Goal: Navigation & Orientation: Find specific page/section

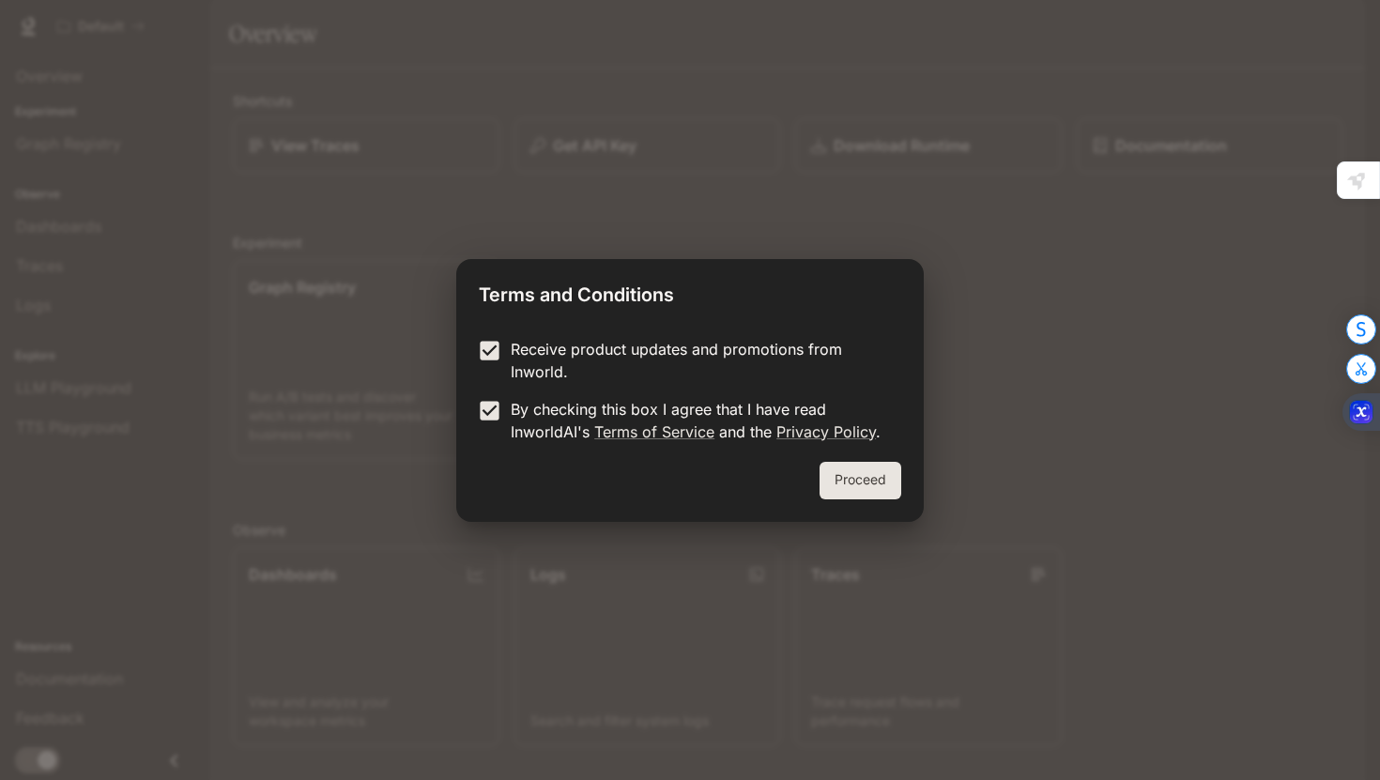
click at [851, 482] on button "Proceed" at bounding box center [861, 481] width 82 height 38
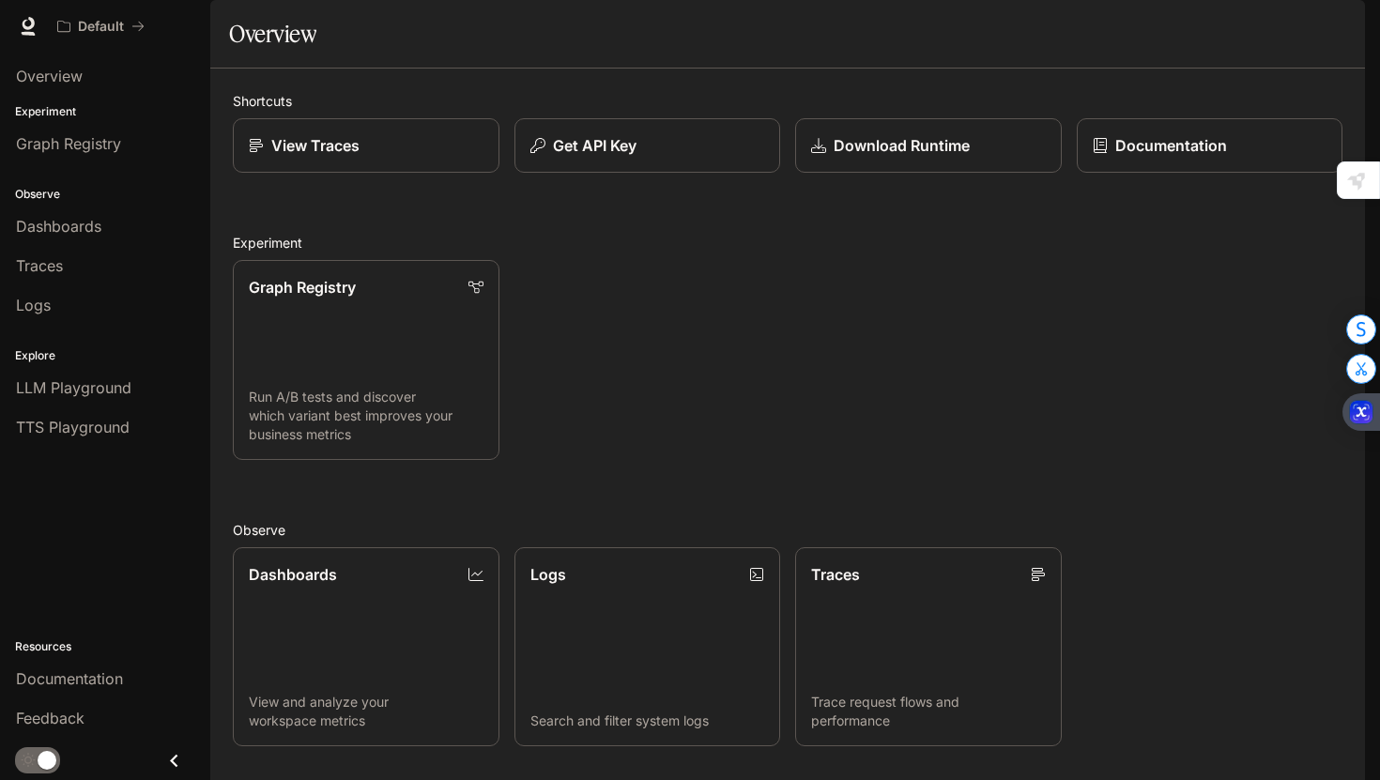
click at [689, 355] on div "Graph Registry Run A/B tests and discover which variant best improves your busi…" at bounding box center [780, 352] width 1125 height 215
click at [129, 146] on div "Graph Registry" at bounding box center [105, 143] width 178 height 23
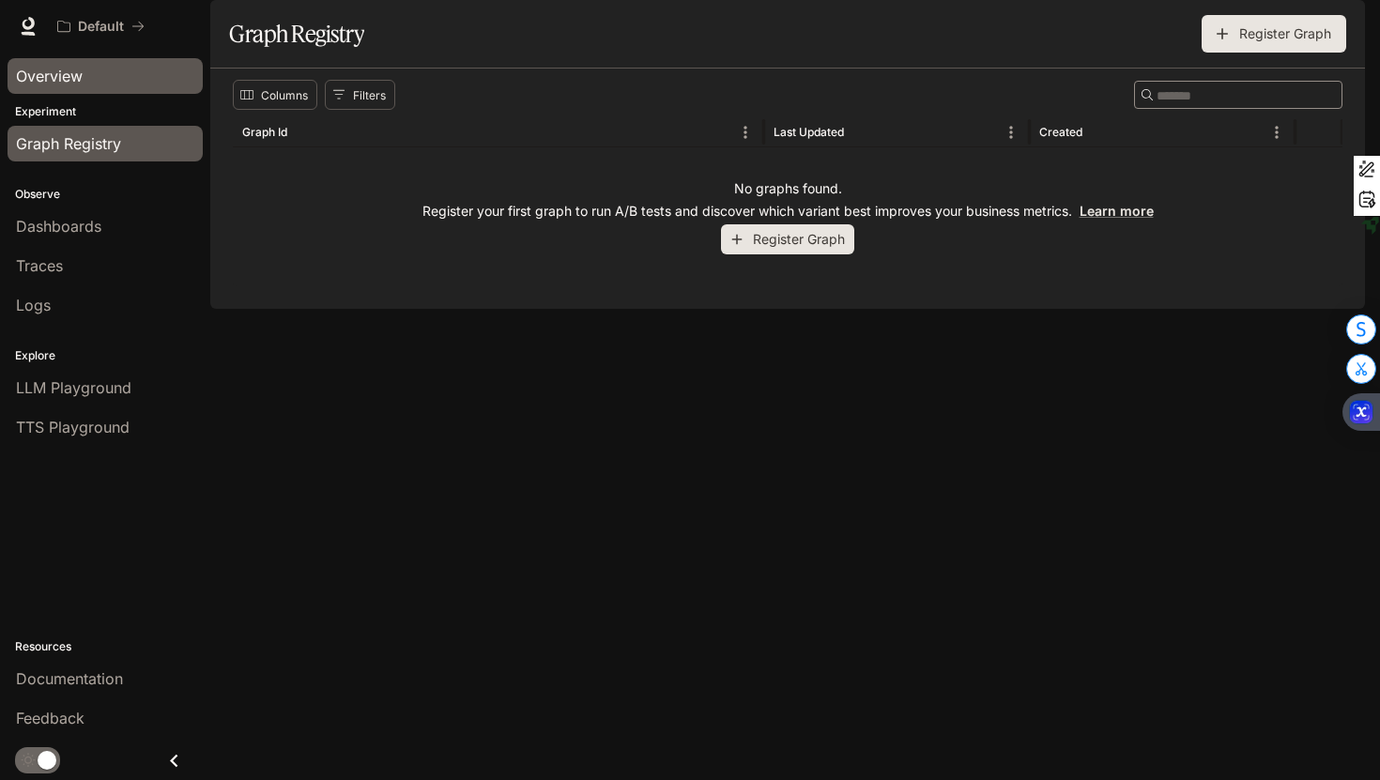
click at [98, 91] on link "Overview" at bounding box center [105, 76] width 195 height 36
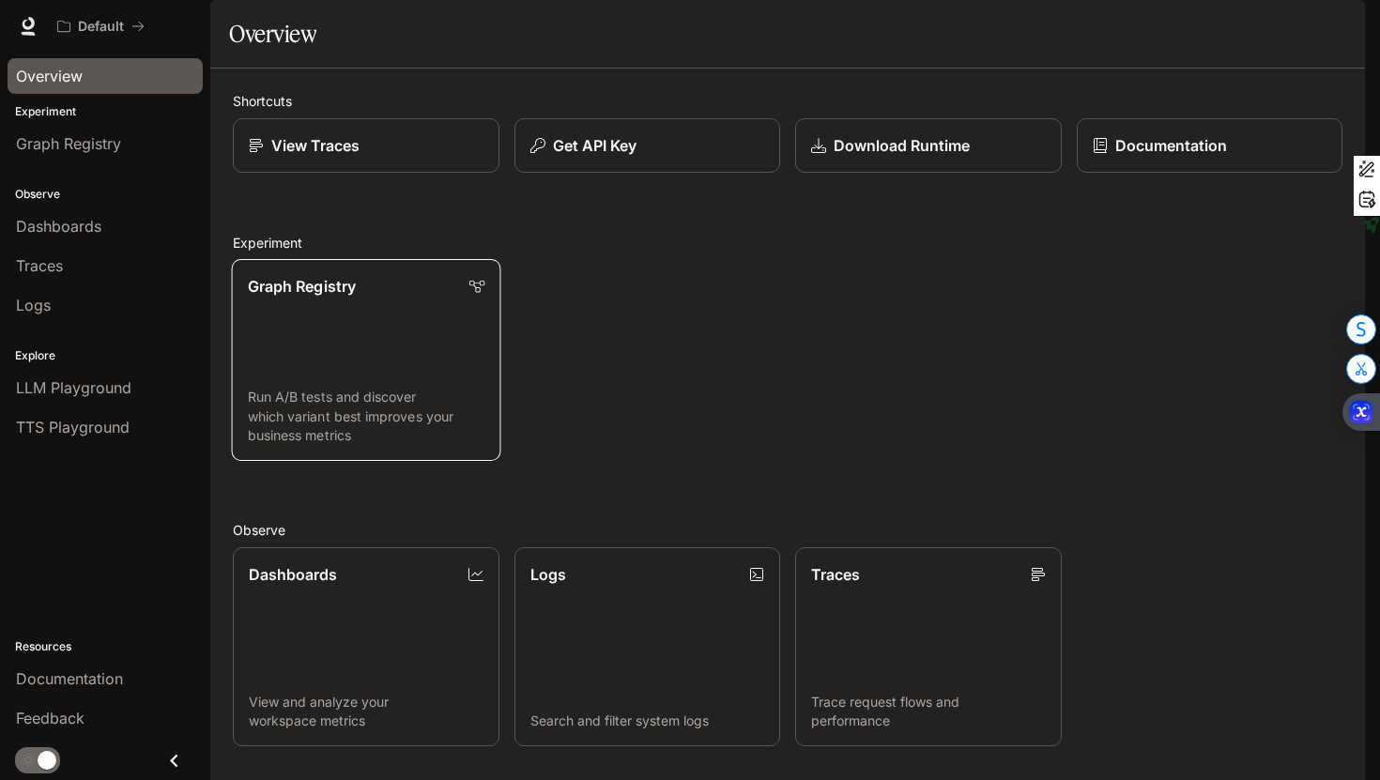
click at [391, 396] on link "Graph Registry Run A/B tests and discover which variant best improves your busi…" at bounding box center [366, 360] width 269 height 202
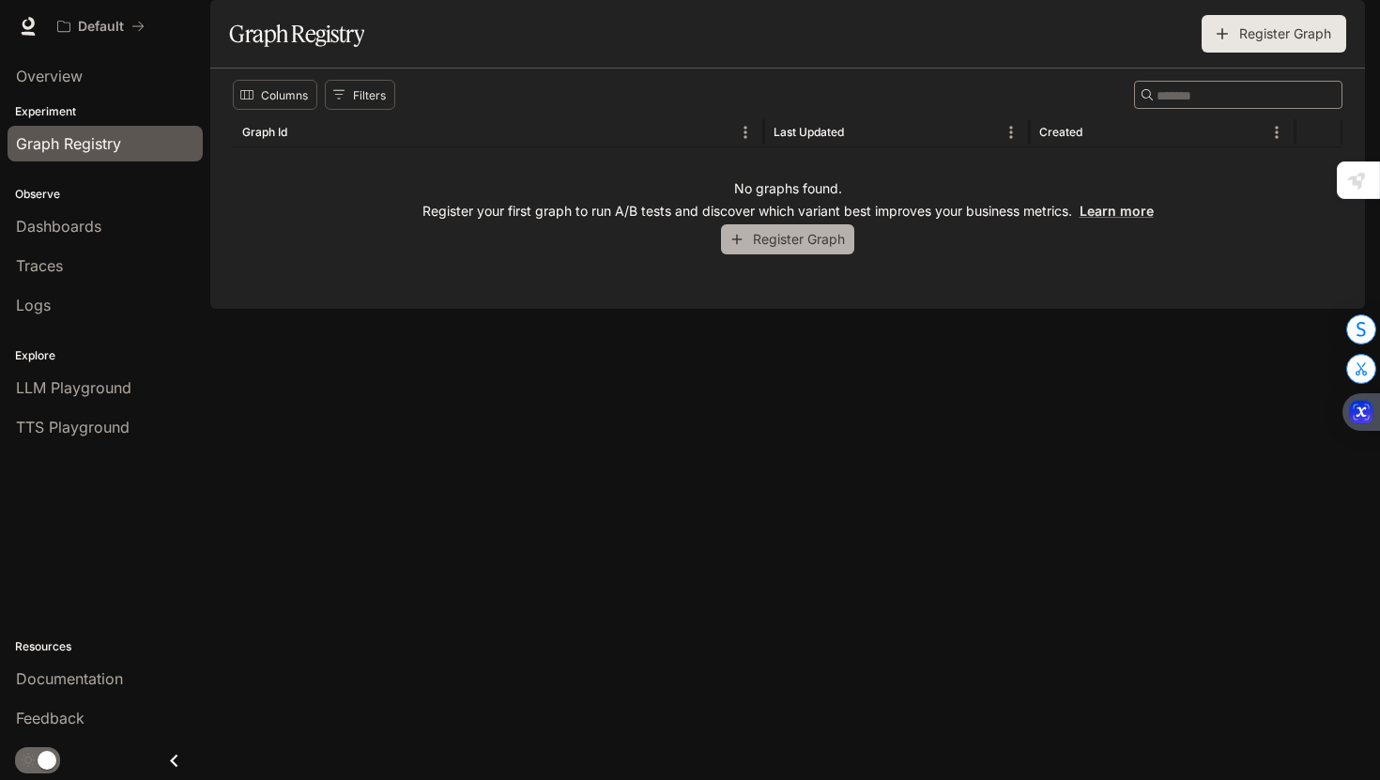
click at [774, 255] on button "Register Graph" at bounding box center [787, 239] width 133 height 31
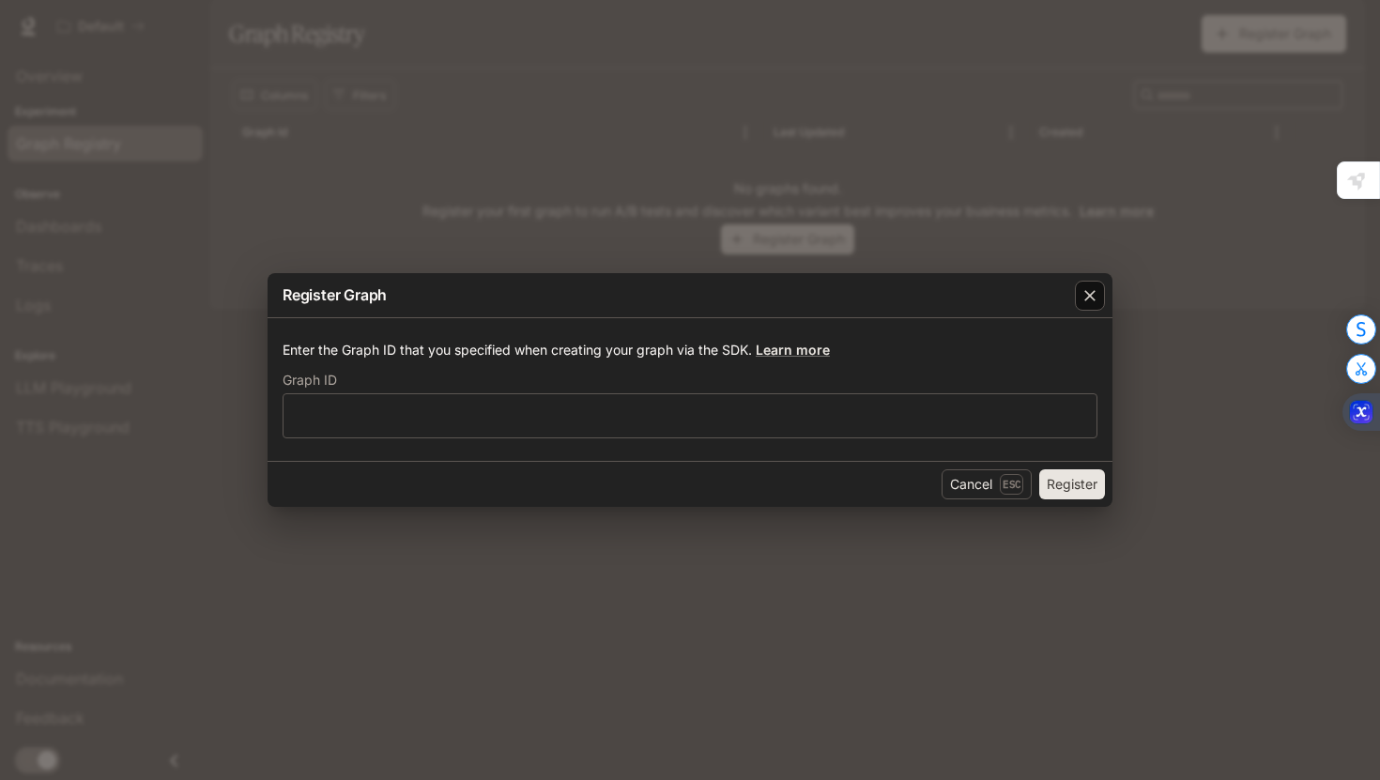
click at [1093, 290] on icon "button" at bounding box center [1090, 295] width 19 height 19
